Goal: Task Accomplishment & Management: Use online tool/utility

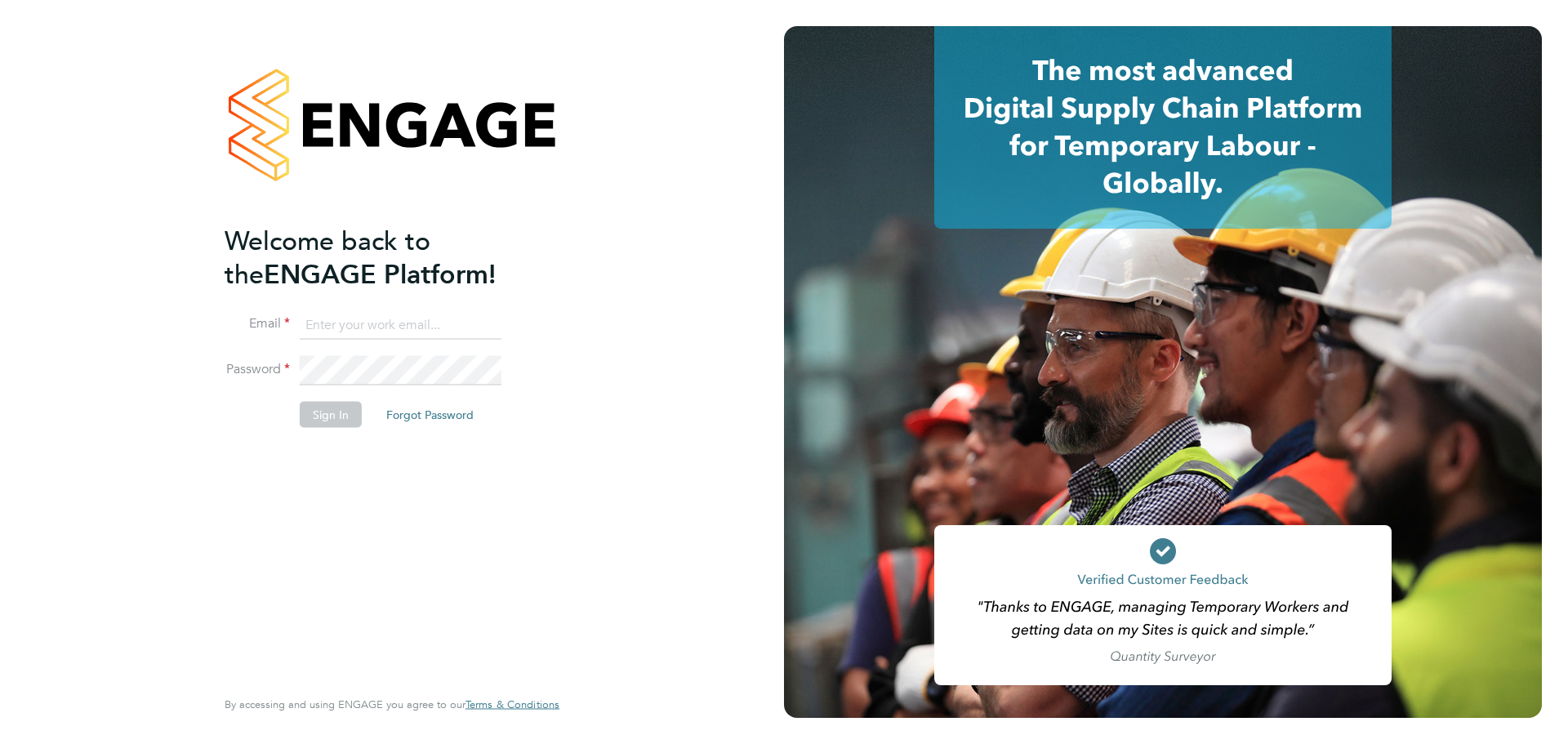
click at [374, 328] on input at bounding box center [400, 325] width 202 height 29
type input "nick.daperis@wates.co.uk"
click at [293, 369] on li "Password" at bounding box center [384, 378] width 318 height 45
click at [332, 404] on button "Sign In" at bounding box center [330, 415] width 62 height 27
click at [316, 417] on button "Sign In" at bounding box center [330, 415] width 62 height 27
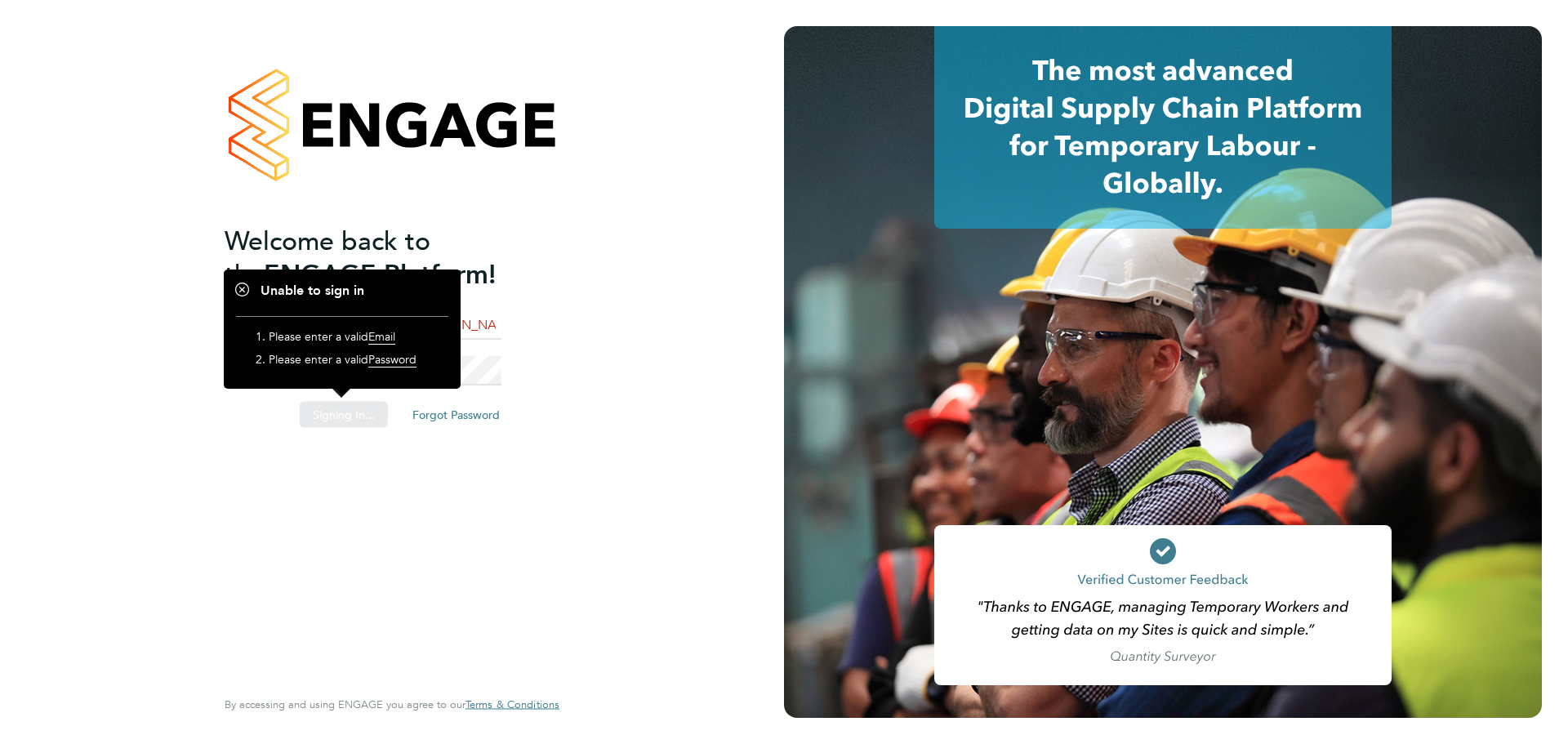
click at [465, 534] on div "Sorry, we are having problems connecting to our services." at bounding box center [392, 372] width 784 height 744
click at [599, 357] on div "Welcome back to the ENGAGE Platform! Email nick.daperis@wates.co.uk Password Si…" at bounding box center [392, 372] width 784 height 744
click at [240, 285] on h1 "Unable to sign in" at bounding box center [342, 291] width 212 height 17
click at [396, 673] on div "Welcome back to the ENGAGE Platform! Email nick.daperis@wates.co.uk Password Si…" at bounding box center [384, 454] width 318 height 460
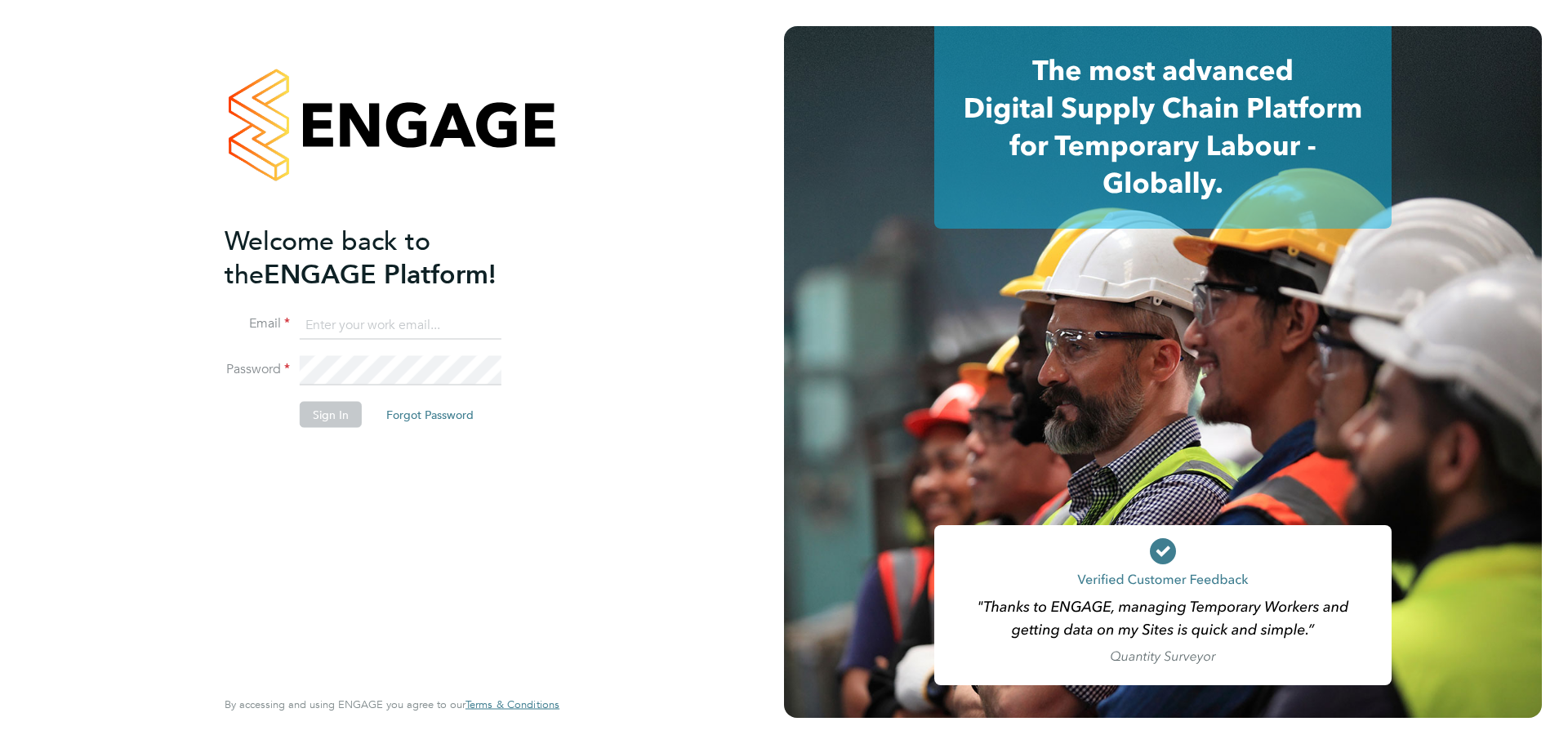
click at [420, 318] on input at bounding box center [400, 325] width 202 height 29
type input "nick.daperis@wates.co.uk"
click at [314, 421] on button "Sign In" at bounding box center [330, 415] width 62 height 27
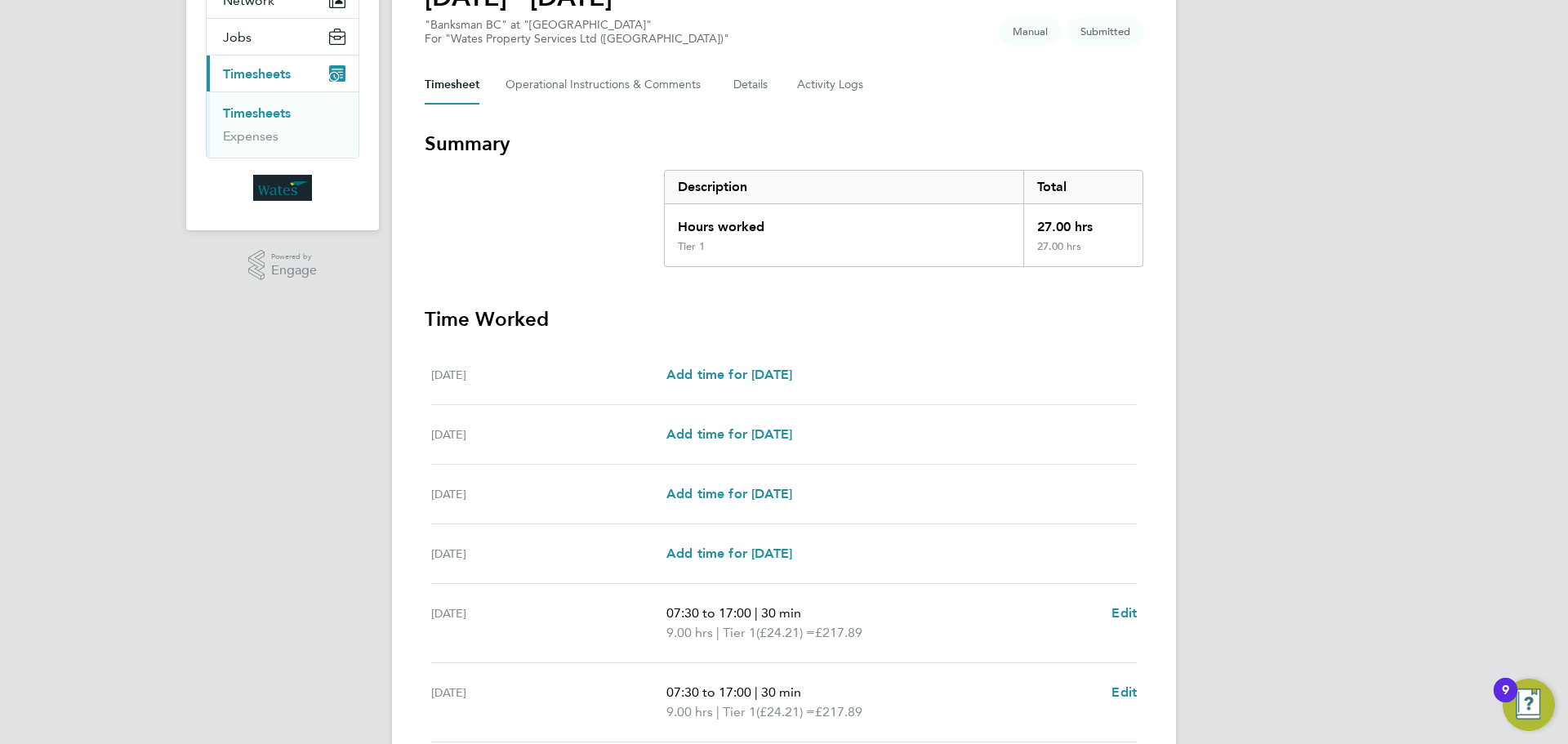
scroll to position [397, 0]
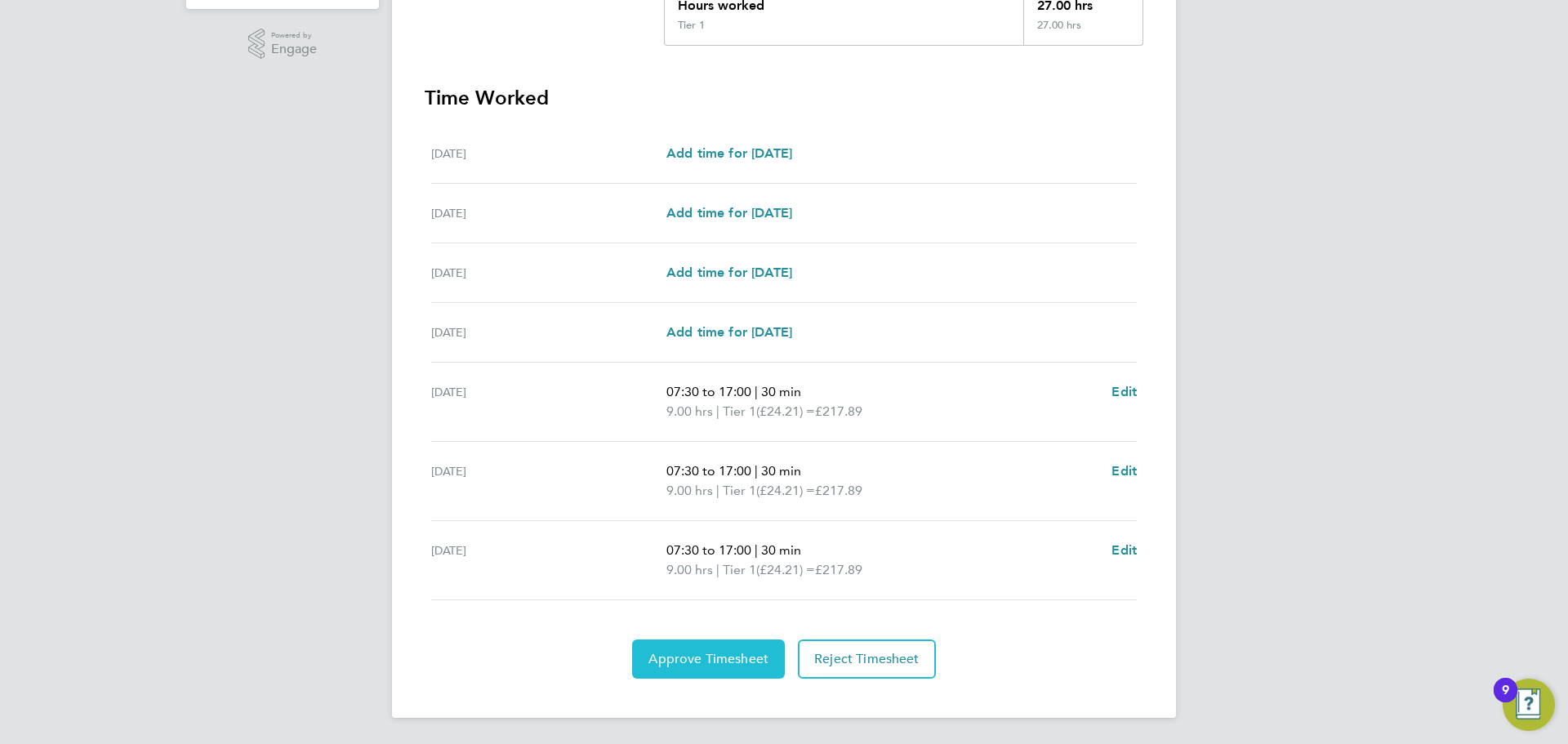
click at [750, 660] on span "Approve Timesheet" at bounding box center [708, 658] width 120 height 16
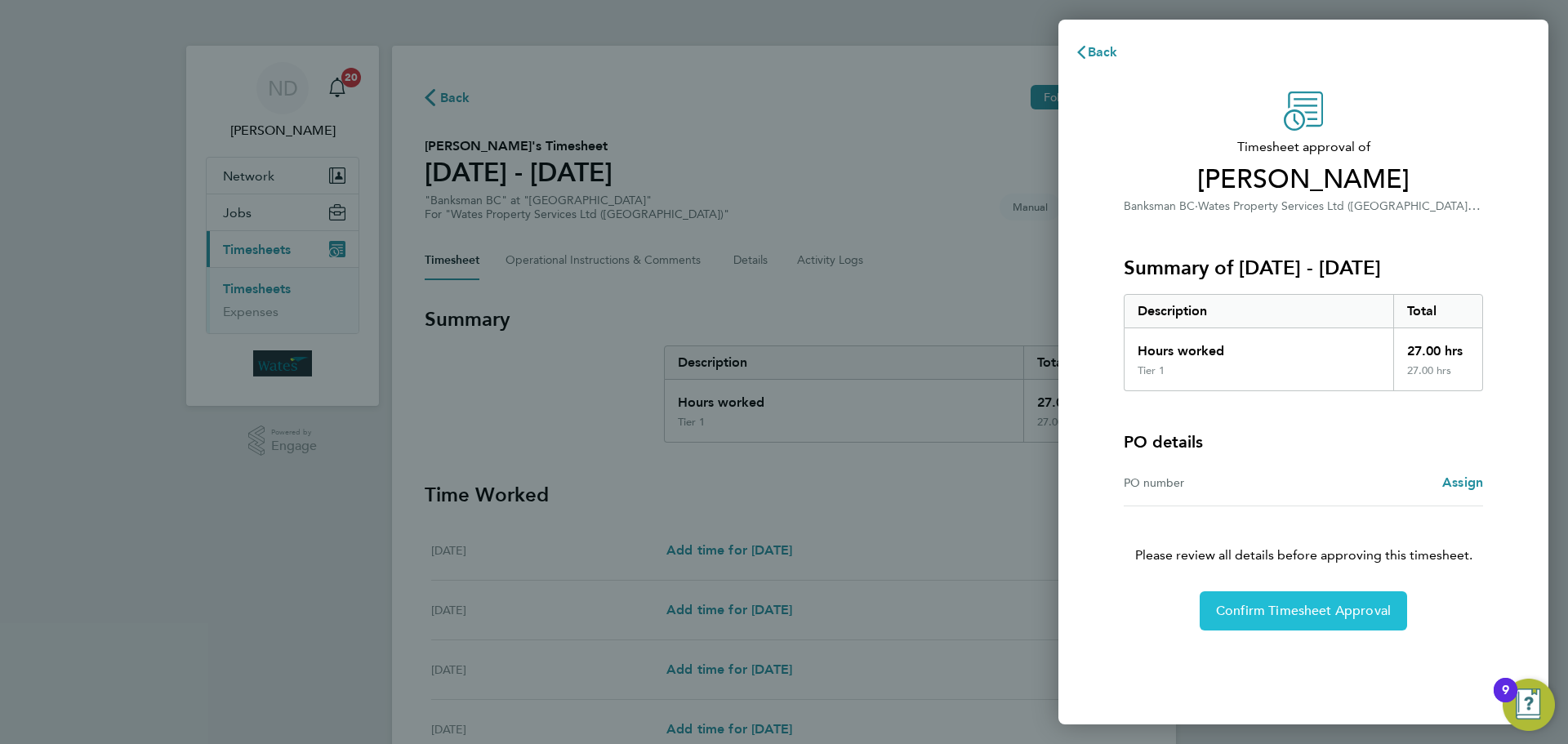
click at [1232, 615] on span "Confirm Timesheet Approval" at bounding box center [1304, 611] width 175 height 16
